Goal: Transaction & Acquisition: Purchase product/service

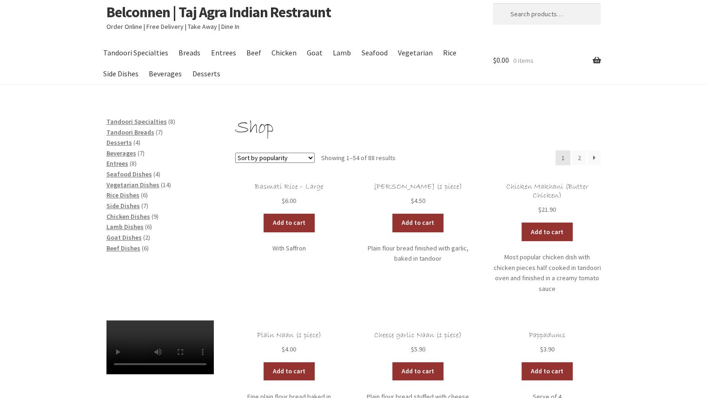
scroll to position [18, 0]
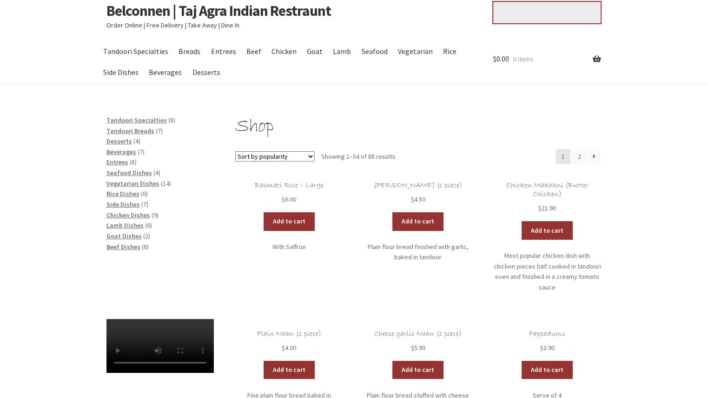
click at [526, 14] on input "Search for:" at bounding box center [546, 12] width 107 height 21
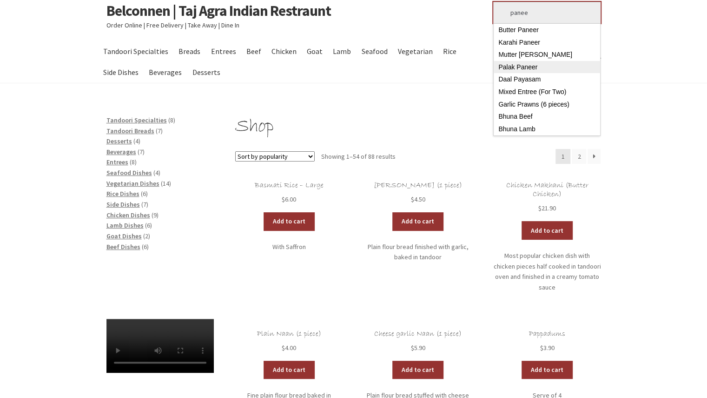
type input "panee"
click at [531, 65] on link "Palak Paneer" at bounding box center [547, 67] width 106 height 13
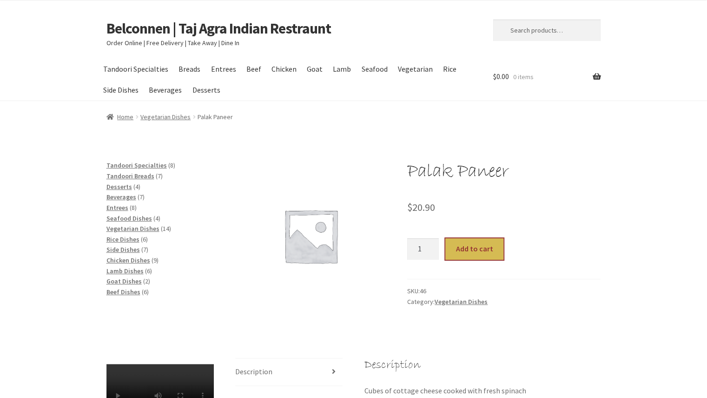
click at [476, 249] on button "Add to cart" at bounding box center [474, 248] width 58 height 21
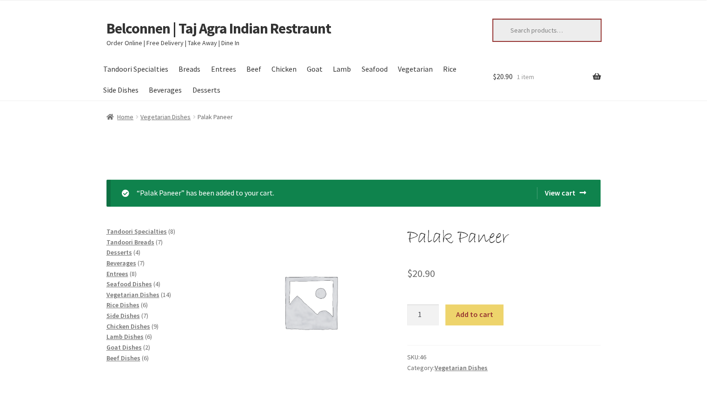
click at [552, 27] on input "Search for:" at bounding box center [546, 30] width 107 height 21
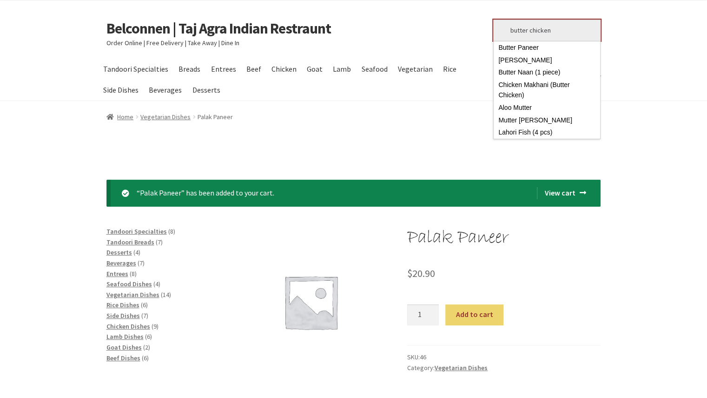
type input "butter chicken"
click at [493, 19] on button "Search" at bounding box center [493, 19] width 0 height 0
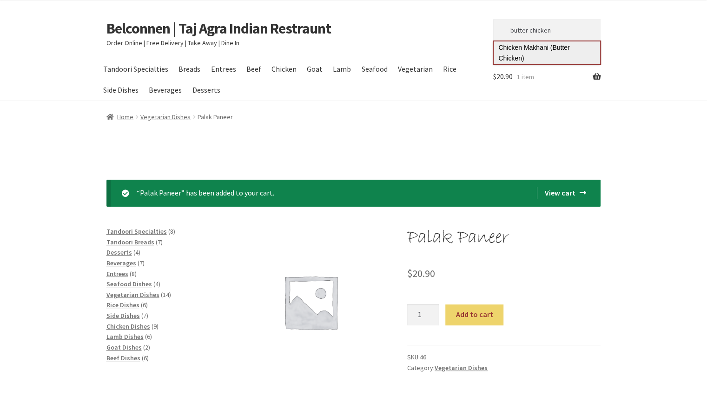
click at [542, 52] on link "Chicken Makhani (Butter Chicken)" at bounding box center [547, 52] width 106 height 23
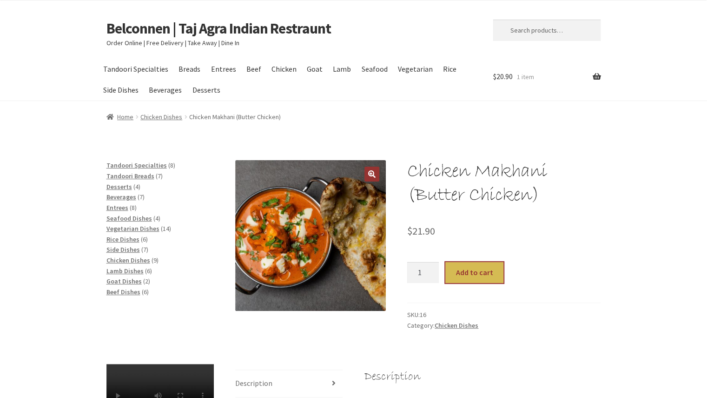
click at [485, 277] on button "Add to cart" at bounding box center [474, 272] width 58 height 21
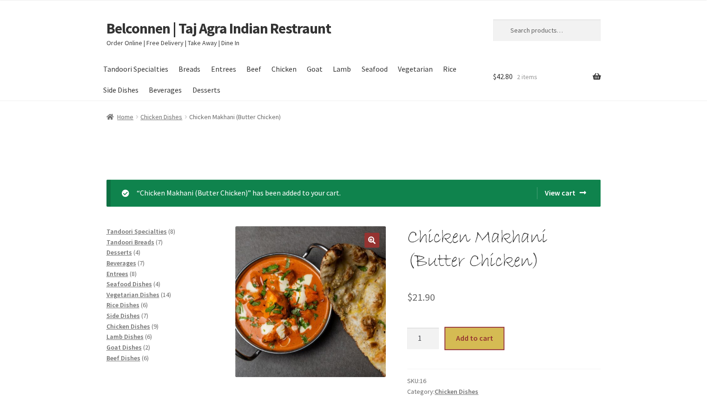
click at [466, 331] on button "Add to cart" at bounding box center [474, 337] width 58 height 21
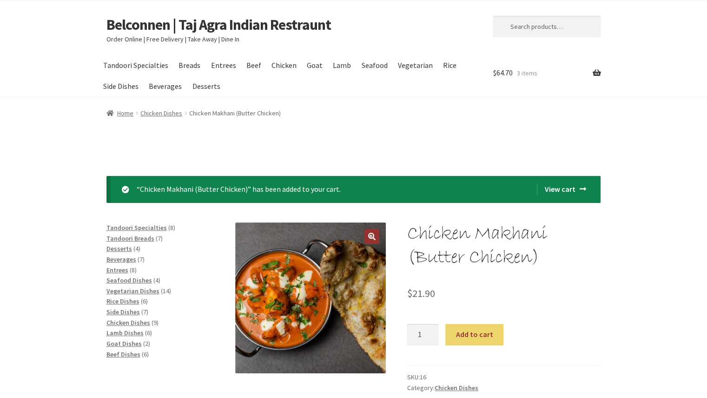
scroll to position [2, 0]
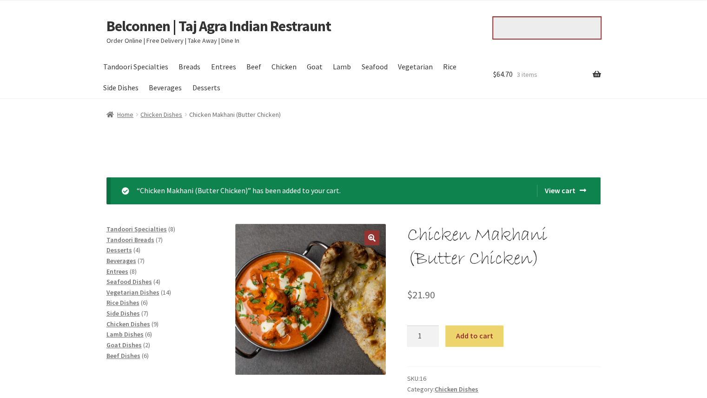
click at [555, 22] on input "Search for:" at bounding box center [546, 27] width 107 height 21
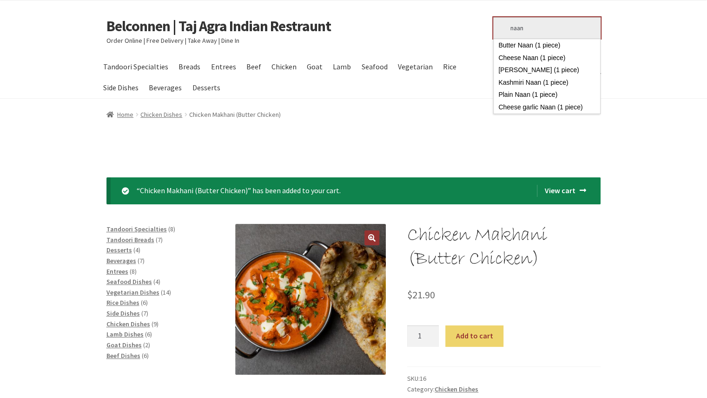
type input "naan"
click at [493, 17] on button "Search" at bounding box center [493, 17] width 0 height 0
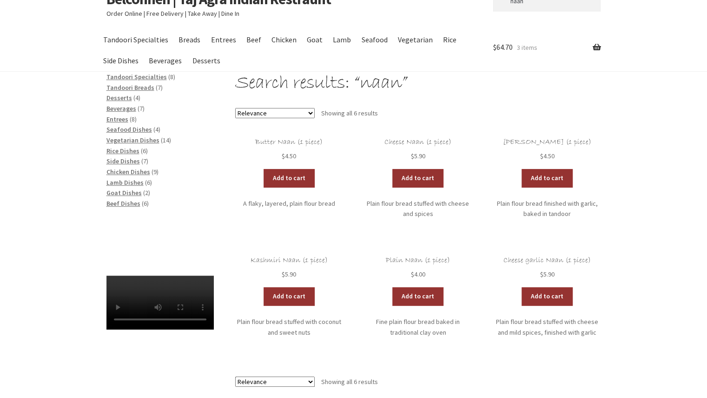
scroll to position [30, 0]
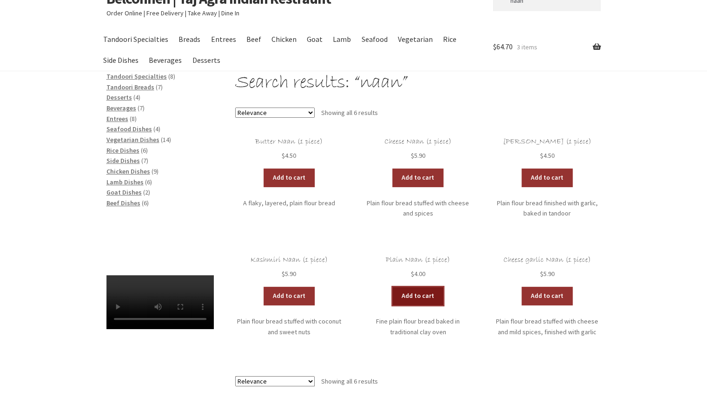
click at [414, 289] on link "Add to cart" at bounding box center [417, 295] width 51 height 19
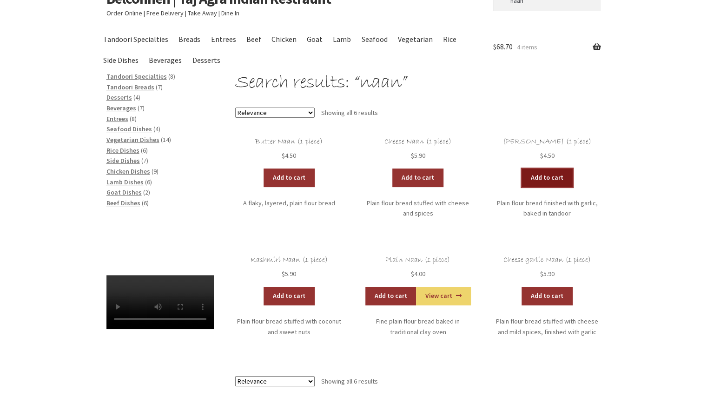
click at [543, 185] on link "Add to cart" at bounding box center [547, 177] width 51 height 19
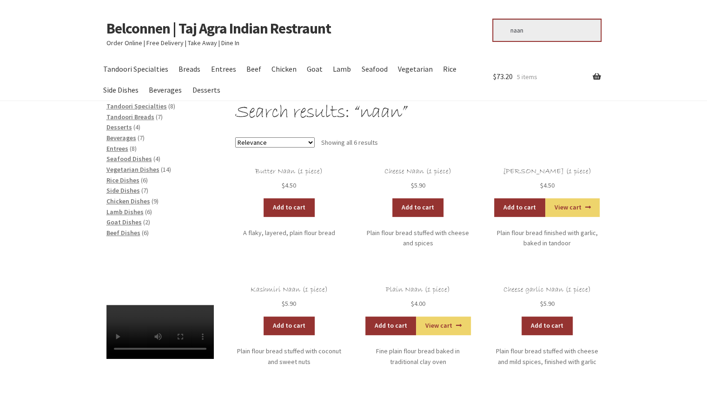
drag, startPoint x: 542, startPoint y: 36, endPoint x: 451, endPoint y: 55, distance: 92.6
click at [451, 55] on div "Skip to navigation Skip to content Belconnen | Taj Agra Indian Restraunt Order …" at bounding box center [354, 39] width 534 height 39
type input "rice"
click at [493, 19] on button "Search" at bounding box center [493, 19] width 0 height 0
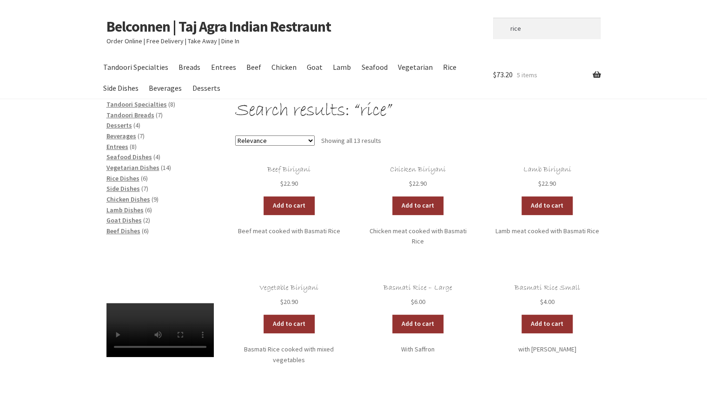
scroll to position [1, 0]
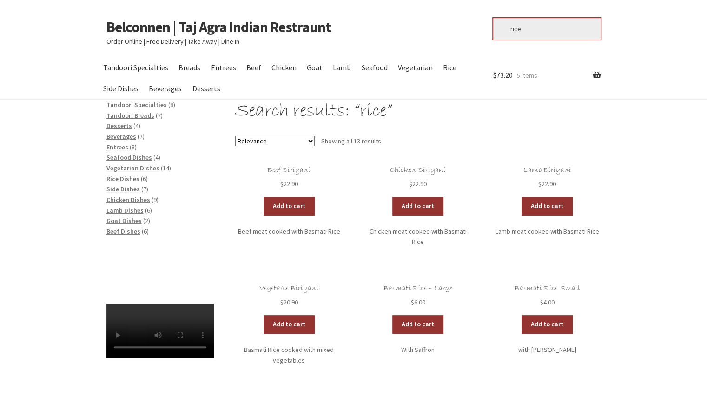
click at [524, 32] on input "rice" at bounding box center [546, 28] width 107 height 21
click at [439, 66] on link "Rice" at bounding box center [449, 67] width 22 height 21
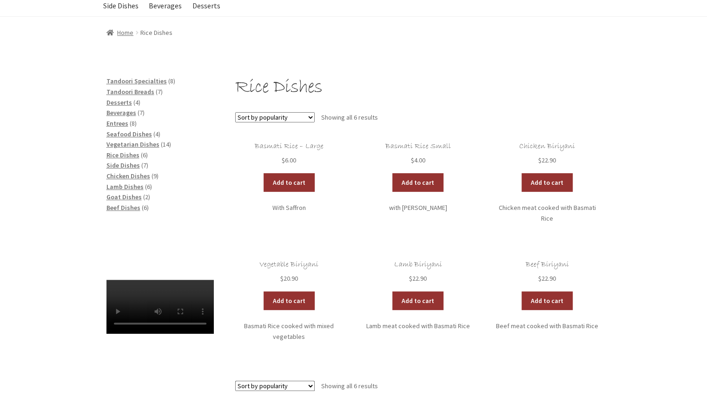
scroll to position [93, 0]
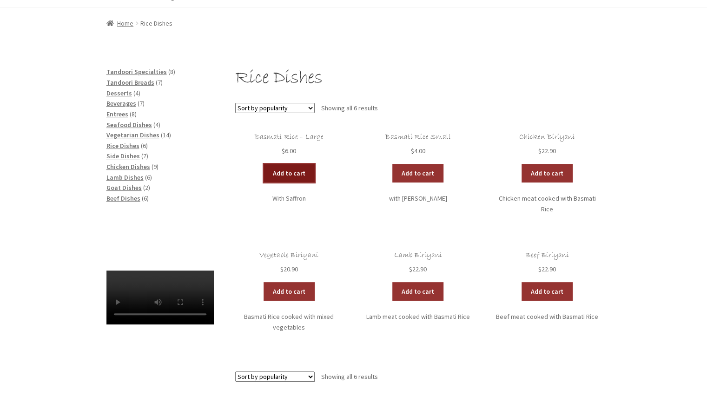
click at [306, 170] on link "Add to cart" at bounding box center [289, 173] width 51 height 19
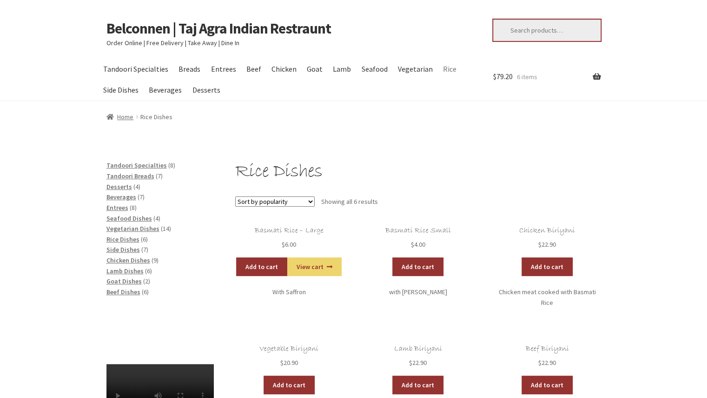
click at [534, 27] on input "Search for:" at bounding box center [546, 30] width 107 height 21
click at [133, 257] on span "Chicken Dishes" at bounding box center [128, 260] width 44 height 8
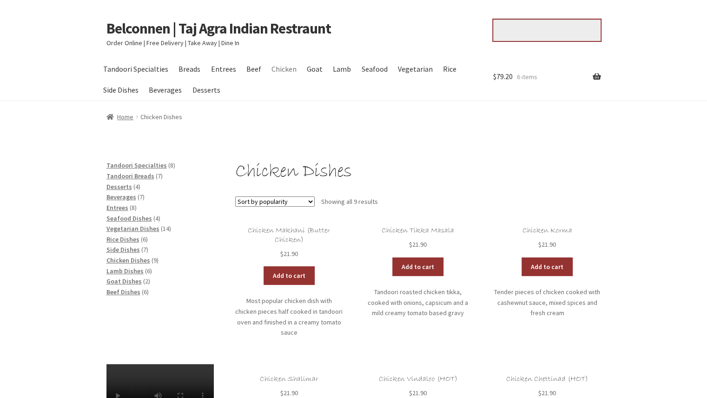
click at [529, 24] on input "Search for:" at bounding box center [546, 30] width 107 height 21
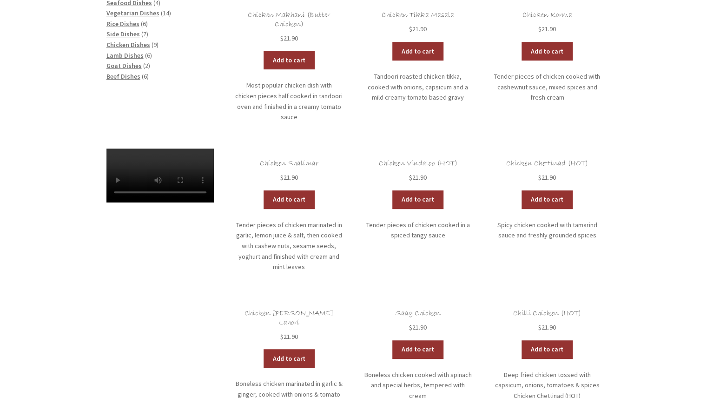
scroll to position [215, 0]
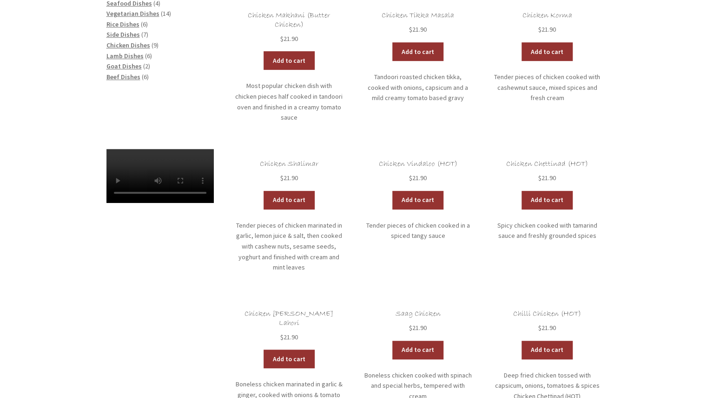
type input "madras"
click at [207, 285] on div "Chicken Dishes Sort by popularity Sort by latest Sort by price: low to high Sor…" at bounding box center [354, 218] width 534 height 546
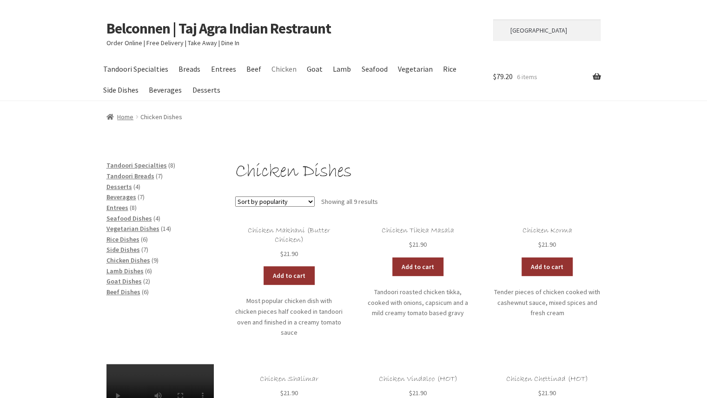
scroll to position [0, 0]
click at [122, 270] on span "Lamb Dishes" at bounding box center [124, 270] width 37 height 8
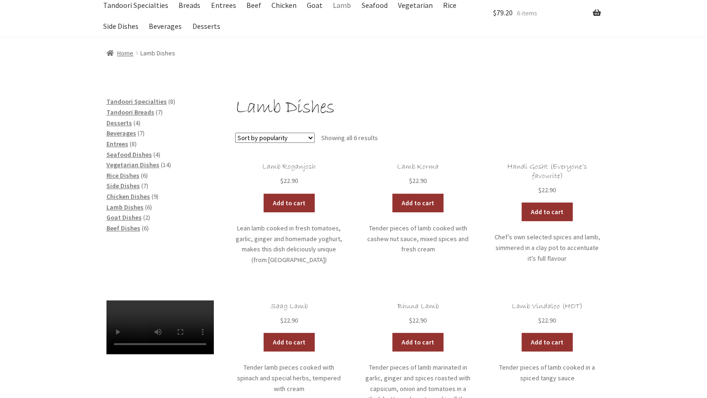
scroll to position [65, 0]
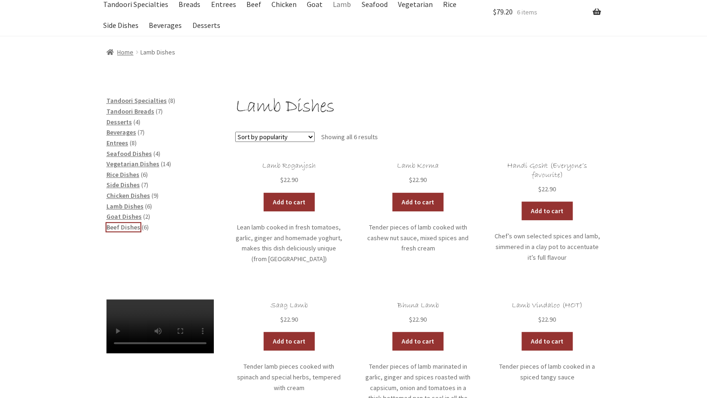
click at [113, 226] on span "Beef Dishes" at bounding box center [123, 227] width 34 height 8
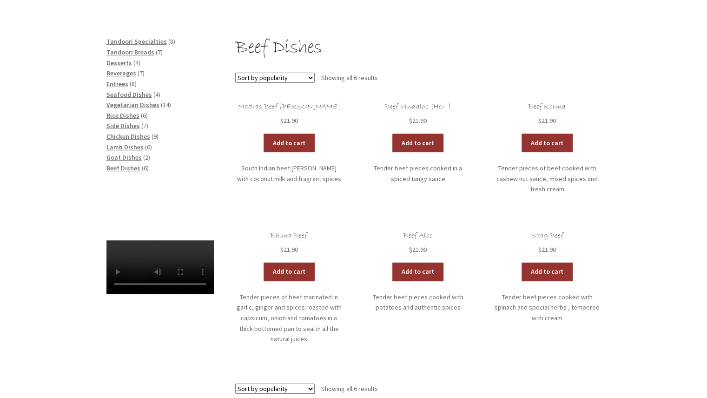
scroll to position [125, 0]
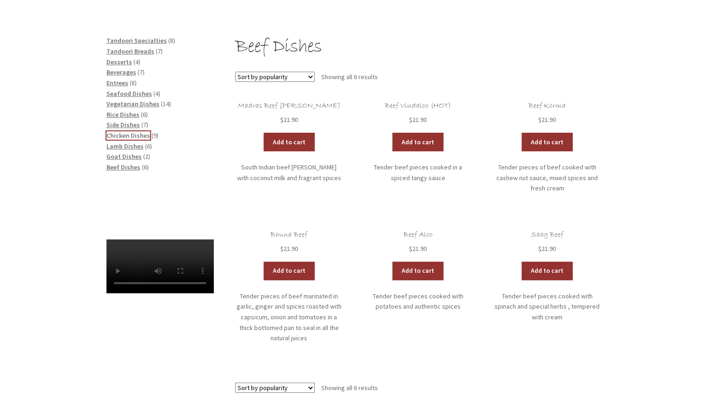
click at [129, 135] on span "Chicken Dishes" at bounding box center [128, 135] width 44 height 8
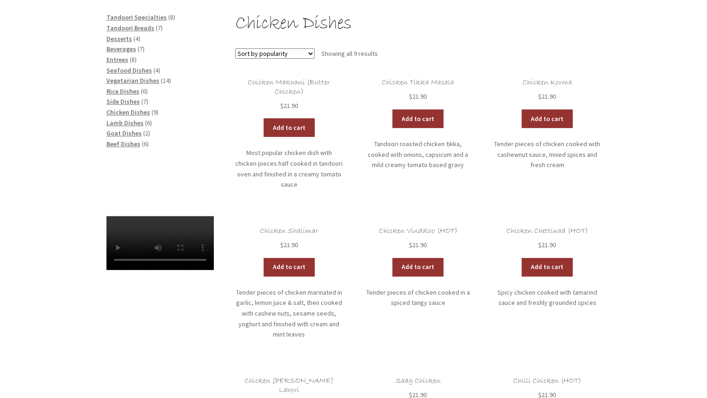
scroll to position [137, 0]
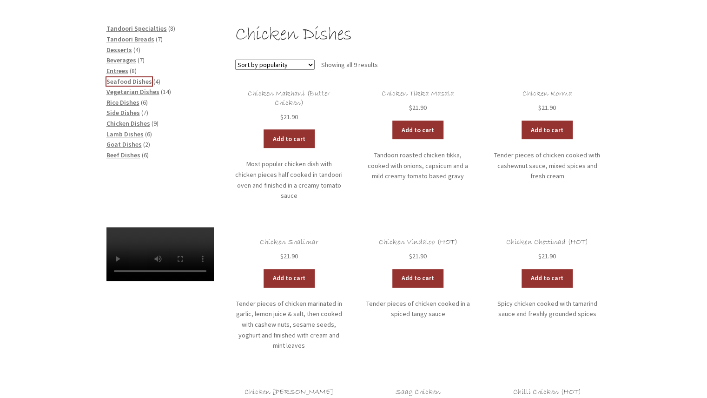
click at [124, 80] on span "Seafood Dishes" at bounding box center [129, 81] width 46 height 8
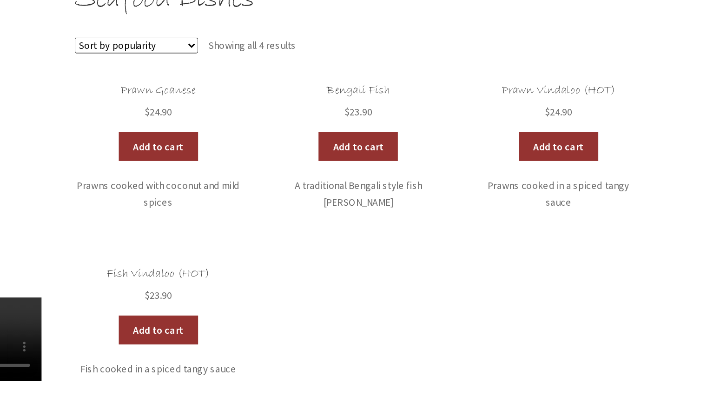
scroll to position [72, 0]
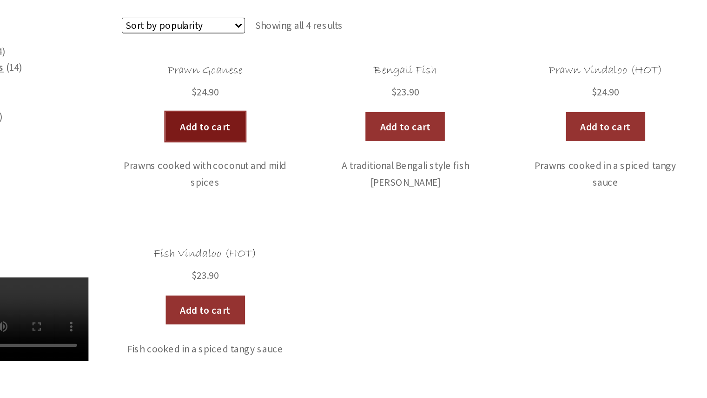
click at [279, 188] on link "Add to cart" at bounding box center [289, 194] width 51 height 19
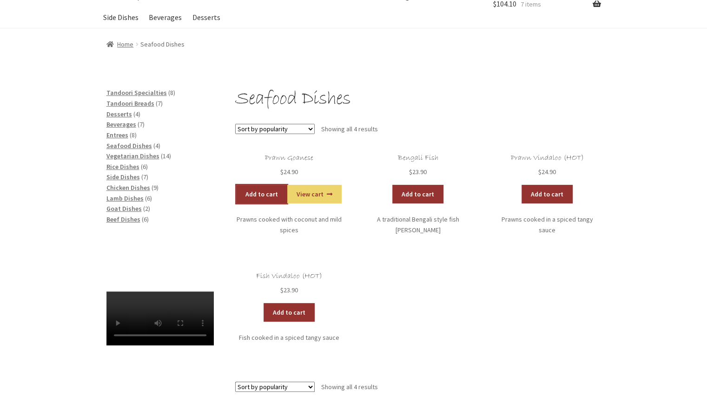
scroll to position [0, 0]
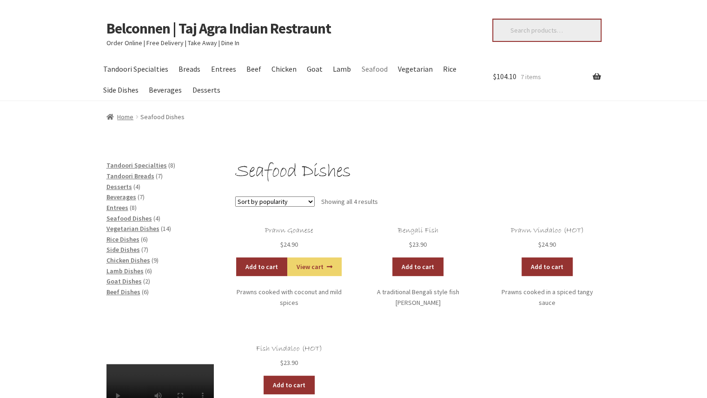
click at [540, 28] on input "Search for:" at bounding box center [546, 30] width 107 height 21
type input "makha"
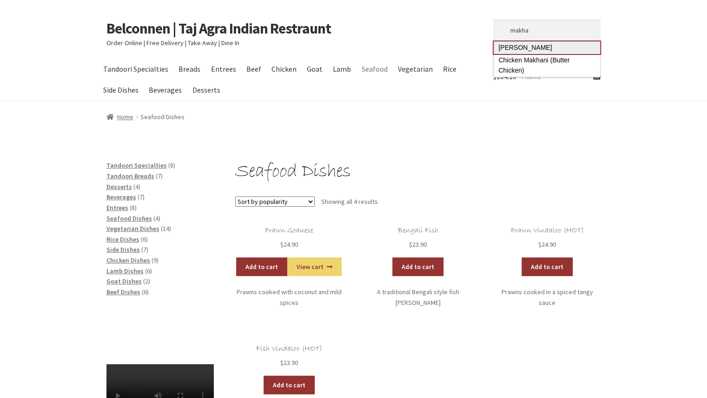
click at [522, 46] on link "Daal Makhani" at bounding box center [547, 47] width 106 height 13
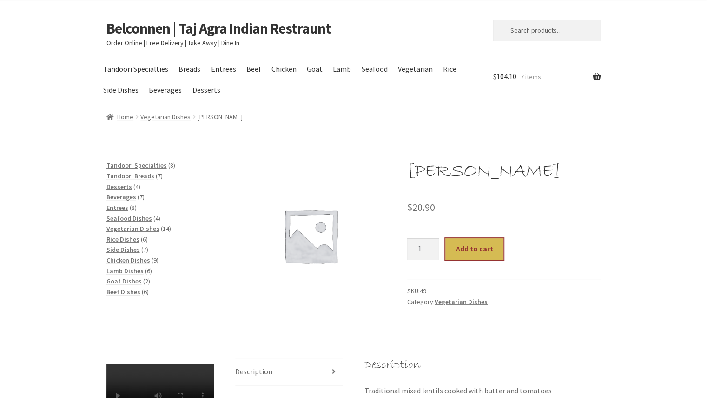
click at [488, 244] on button "Add to cart" at bounding box center [474, 248] width 58 height 21
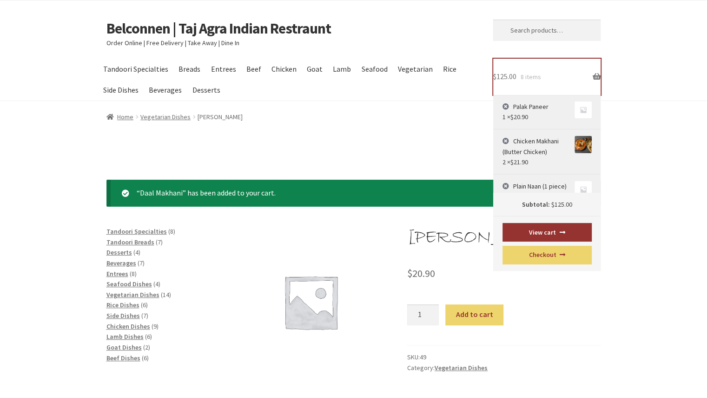
click at [530, 74] on span "8 items" at bounding box center [530, 77] width 20 height 8
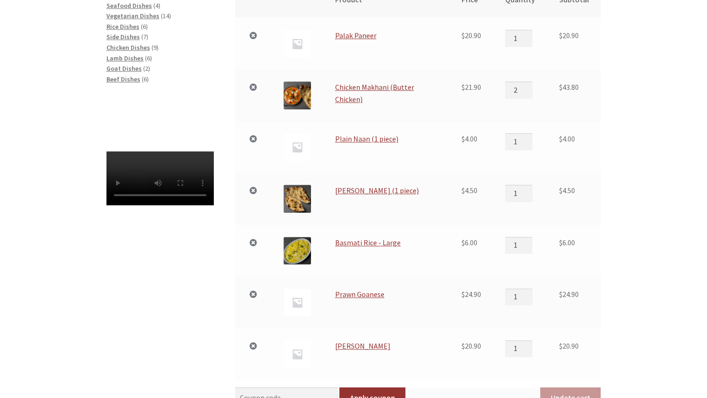
scroll to position [220, 0]
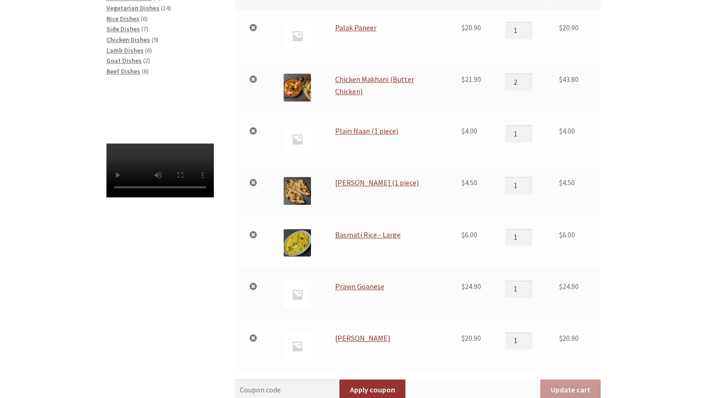
click at [385, 294] on td "Prawn Goanese" at bounding box center [386, 294] width 126 height 52
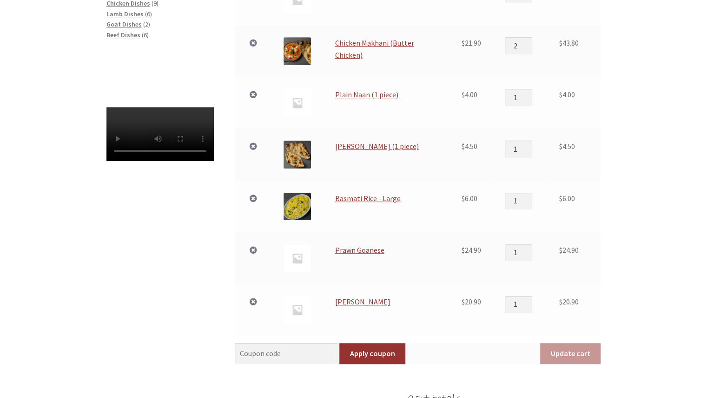
scroll to position [258, 0]
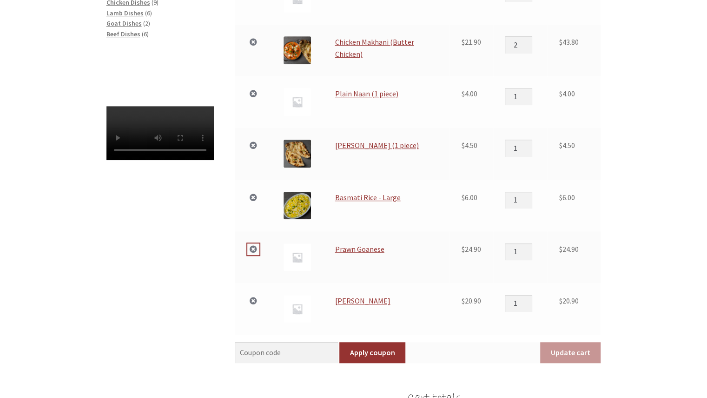
click at [257, 250] on link "×" at bounding box center [253, 249] width 12 height 12
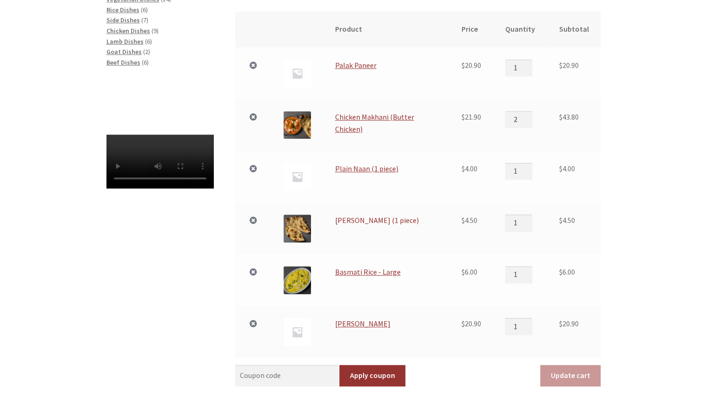
scroll to position [153, 0]
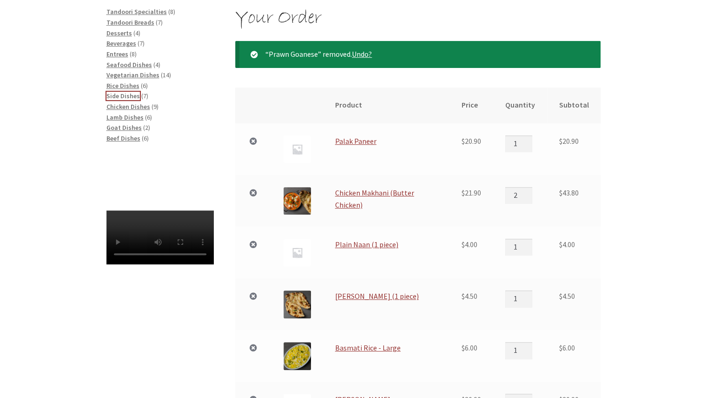
click at [121, 95] on span "Side Dishes" at bounding box center [122, 96] width 33 height 8
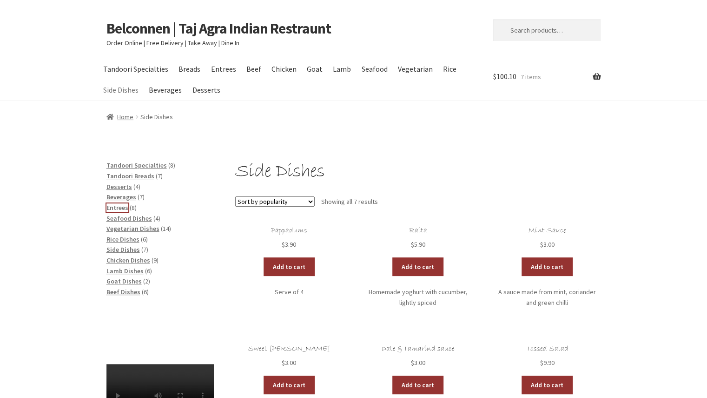
click at [123, 210] on span "Entrees" at bounding box center [117, 207] width 22 height 8
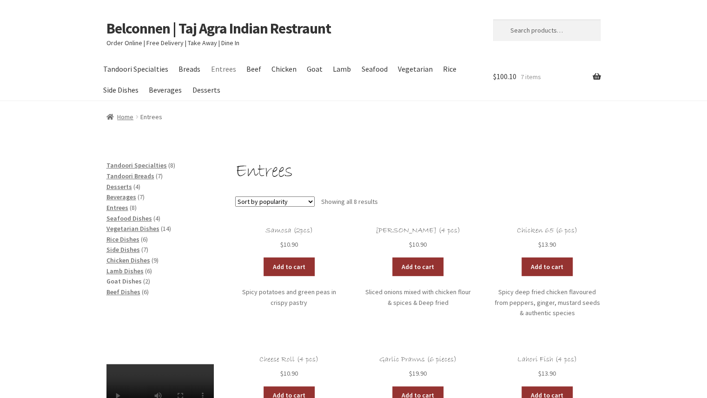
scroll to position [1, 0]
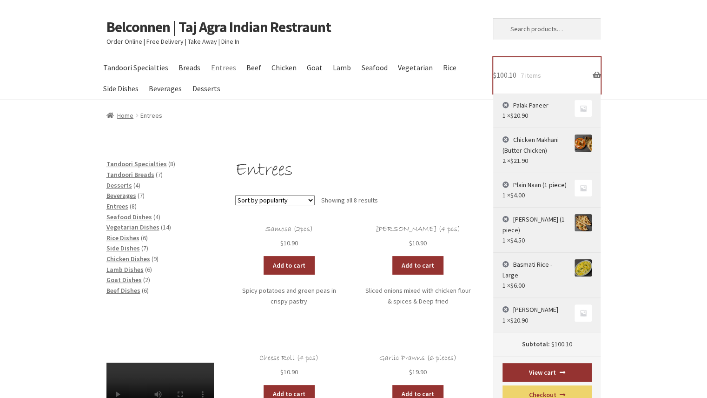
click at [515, 79] on span "$ 100.10" at bounding box center [504, 74] width 23 height 9
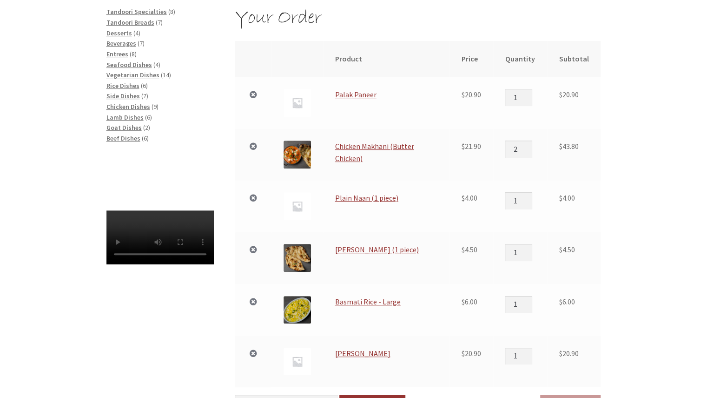
scroll to position [156, 0]
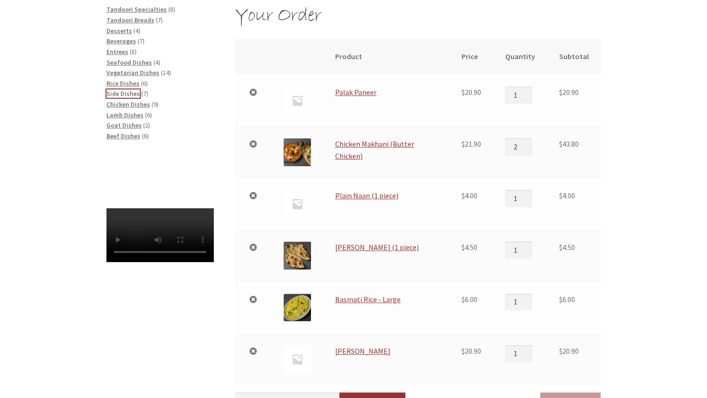
click at [134, 93] on span "Side Dishes" at bounding box center [122, 93] width 33 height 8
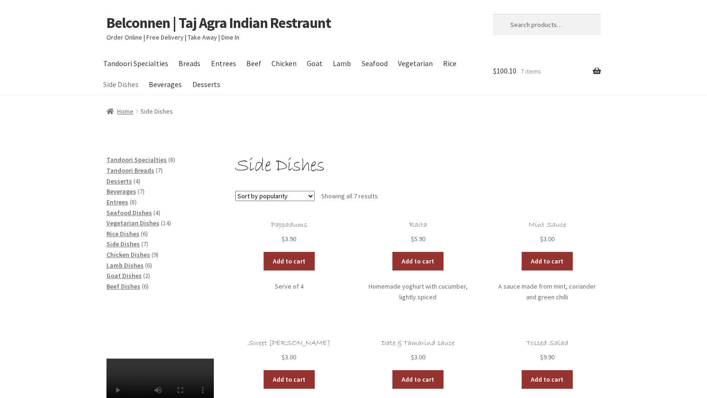
scroll to position [5, 0]
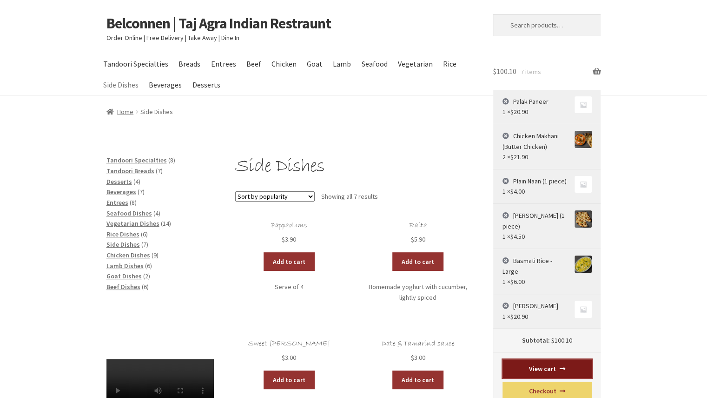
click at [524, 359] on link "View cart" at bounding box center [547, 368] width 89 height 19
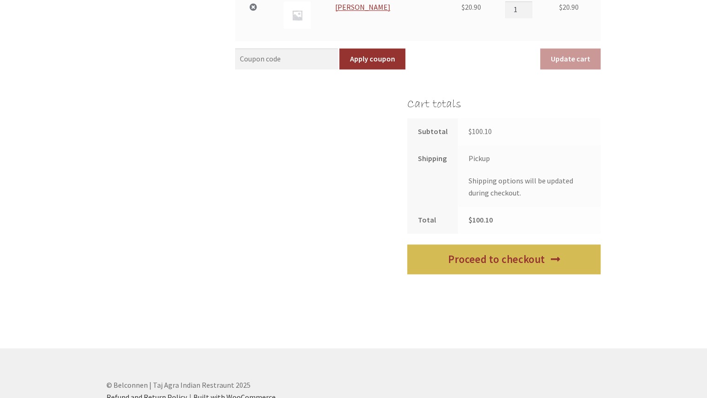
scroll to position [500, 0]
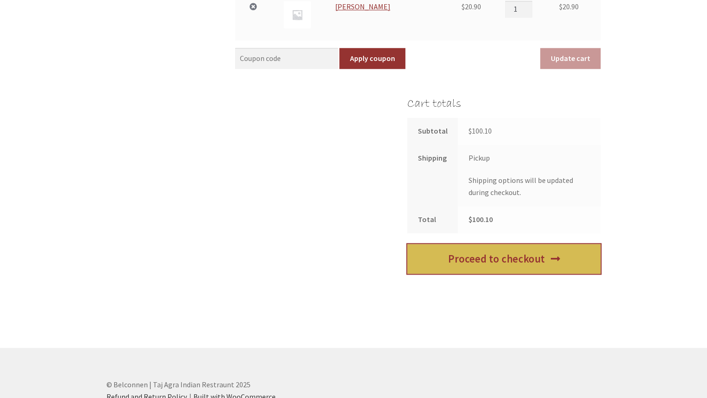
click at [515, 267] on link "Proceed to checkout" at bounding box center [503, 259] width 193 height 30
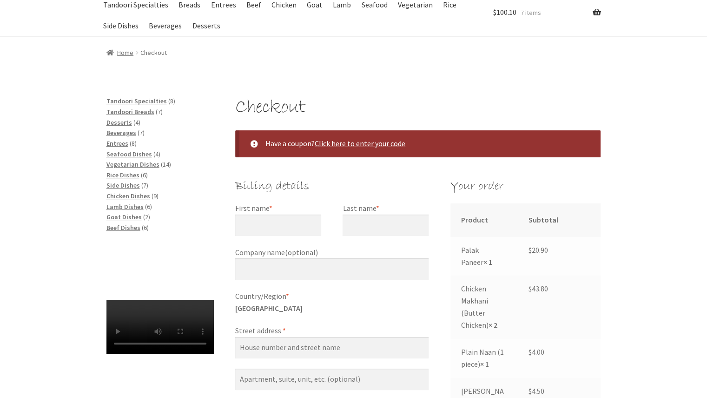
scroll to position [73, 0]
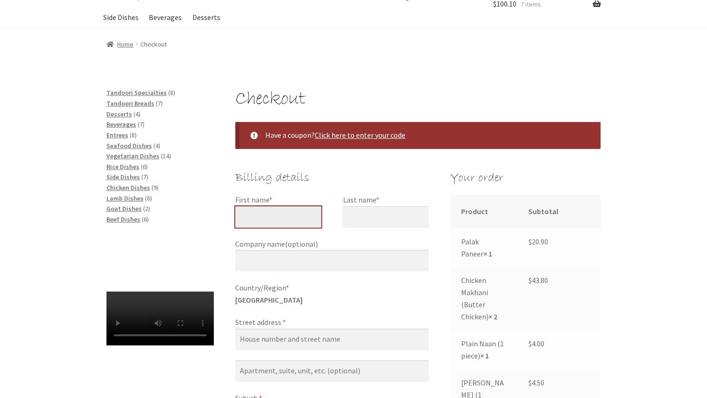
click at [318, 221] on input "First name *" at bounding box center [278, 216] width 86 height 21
type input "[PERSON_NAME]"
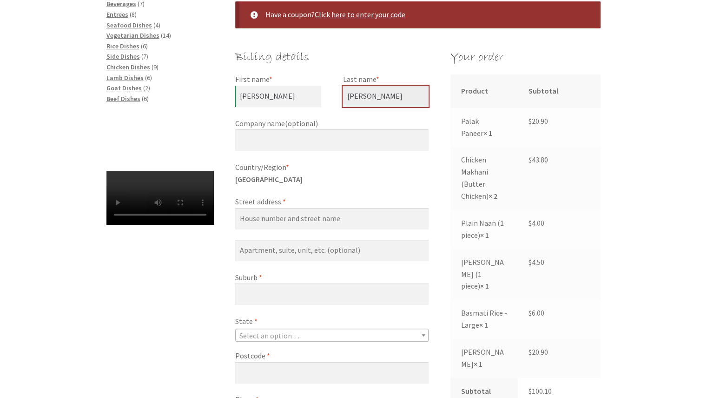
scroll to position [194, 0]
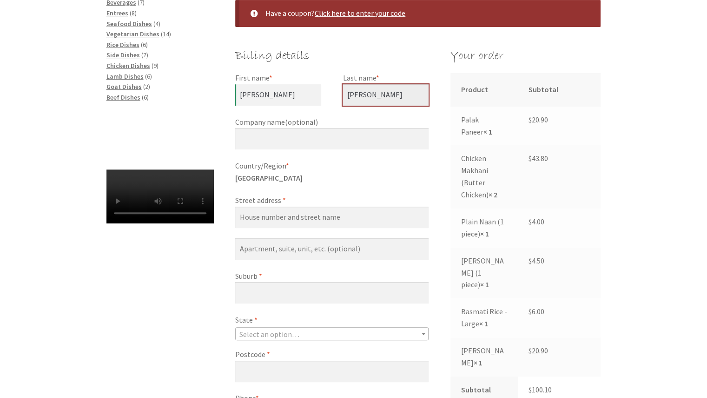
type input "[PERSON_NAME]"
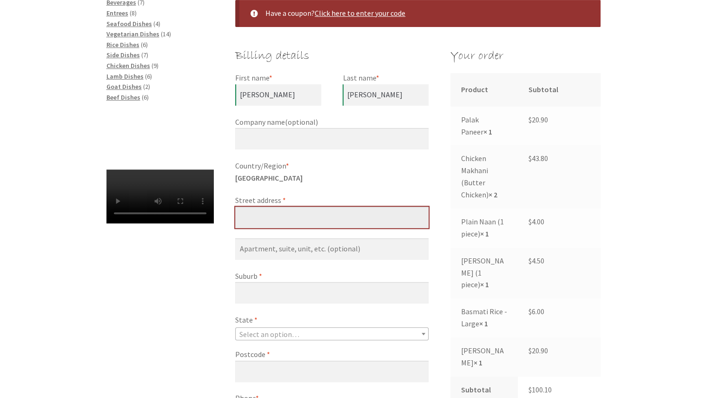
click at [334, 210] on input "Street address *" at bounding box center [331, 216] width 193 height 21
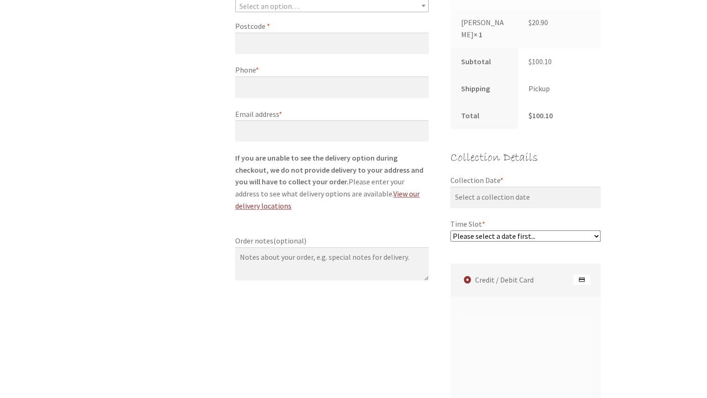
scroll to position [503, 0]
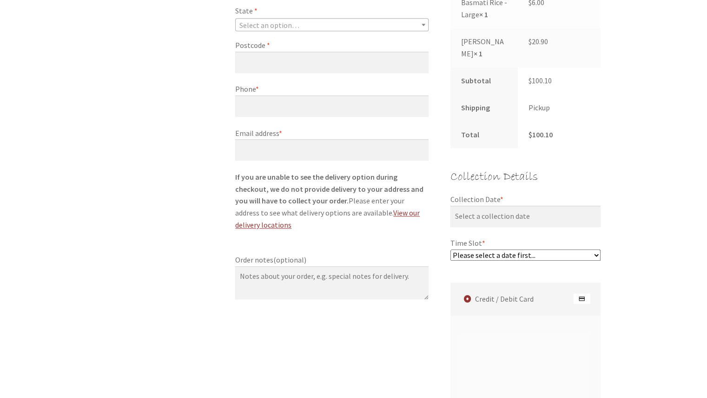
type input "4 [PERSON_NAME]"
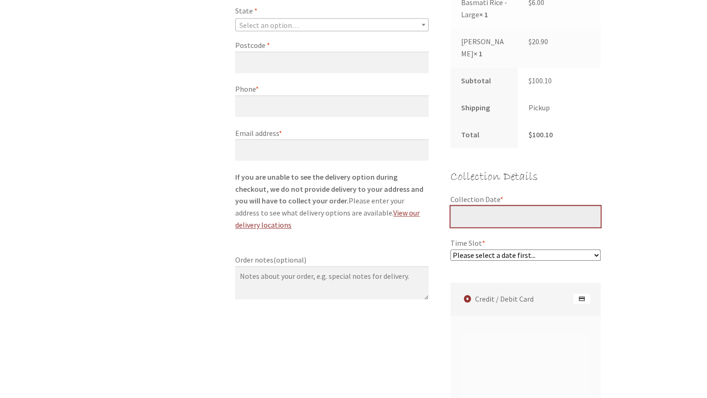
click at [479, 207] on input "Collection Date *" at bounding box center [526, 216] width 151 height 21
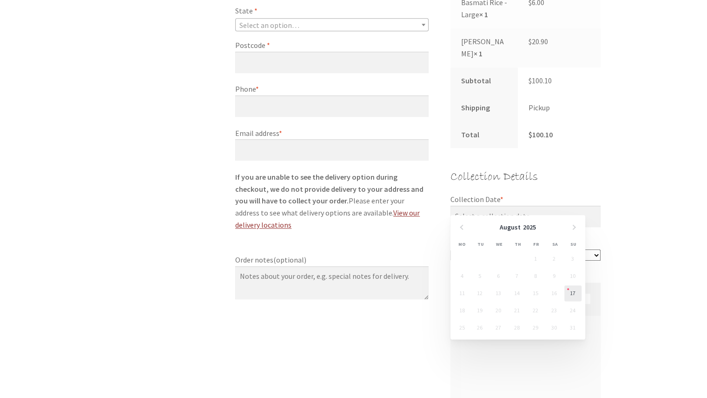
click at [572, 291] on link "17" at bounding box center [572, 293] width 17 height 16
type input "[DATE]"
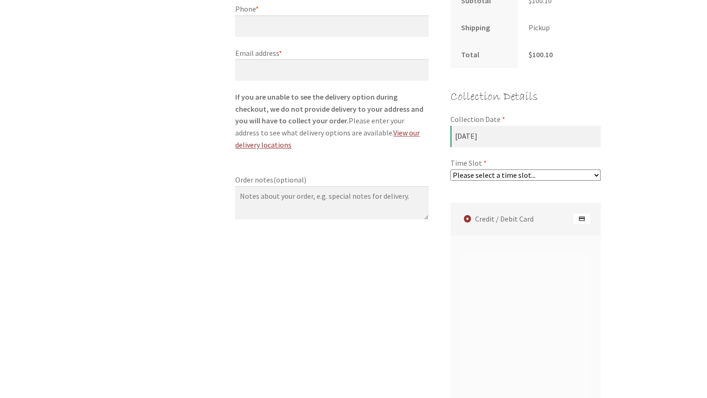
scroll to position [611, 0]
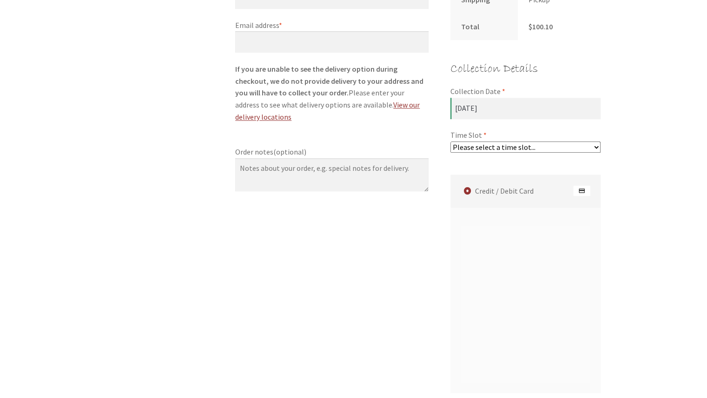
click at [495, 141] on div "Product Subtotal Palak Paneer × 1 $ 20.90 Chicken Makhani (Butter Chicken) × 2 …" at bounding box center [526, 111] width 151 height 911
click at [505, 141] on select "Please select a time slot... 06:55 PM - 07:25 PM 07:25 PM - 07:55 PM 07:55 PM -…" at bounding box center [526, 146] width 151 height 11
select select "60c2ef62db861/2|0.00"
click at [451, 141] on select "Please select a time slot... 06:55 PM - 07:25 PM 07:25 PM - 07:55 PM 07:55 PM -…" at bounding box center [526, 146] width 151 height 11
click at [498, 141] on select "Please select a time slot... 06:55 PM - 07:25 PM 07:25 PM - 07:55 PM 07:55 PM -…" at bounding box center [526, 146] width 151 height 11
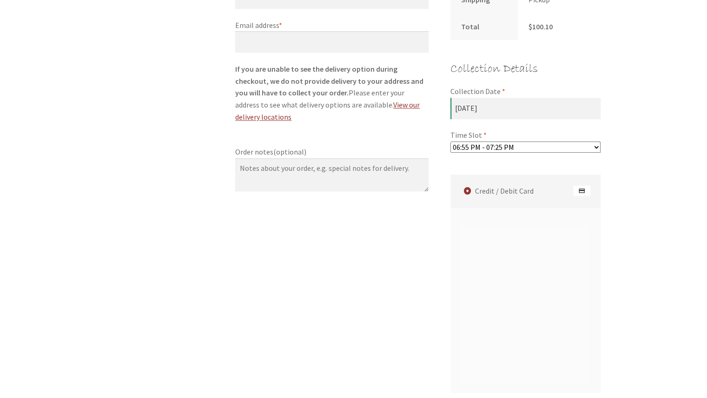
click at [441, 132] on form "Billing details First name * [PERSON_NAME] Last name * [PERSON_NAME] Company na…" at bounding box center [417, 99] width 365 height 938
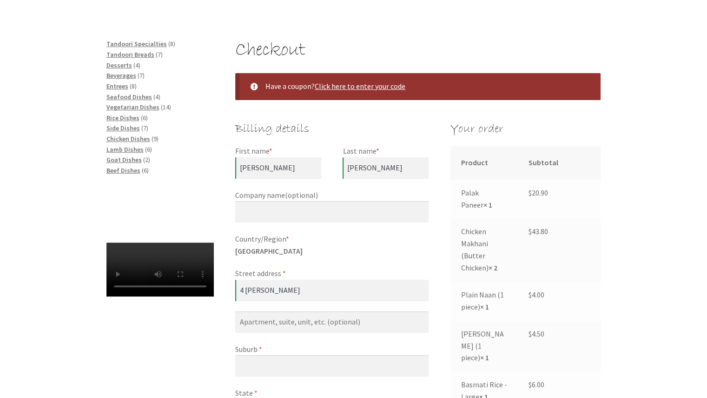
scroll to position [2, 0]
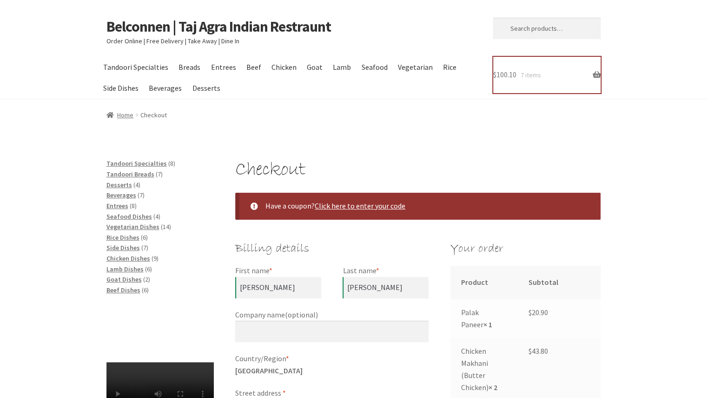
click at [519, 74] on link "$ 100.10 7 items" at bounding box center [546, 75] width 107 height 36
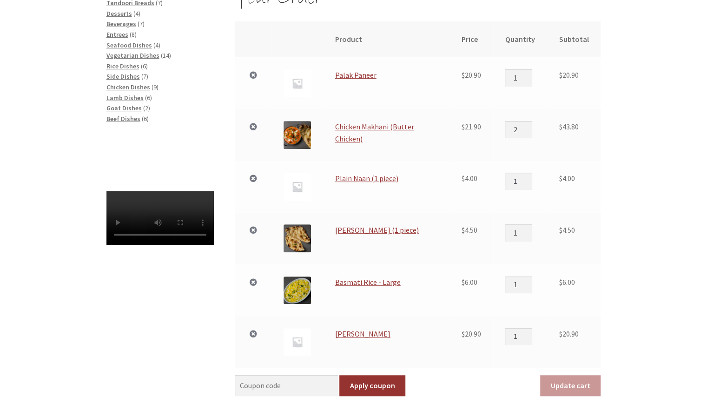
scroll to position [172, 0]
